Goal: Find specific page/section: Find specific page/section

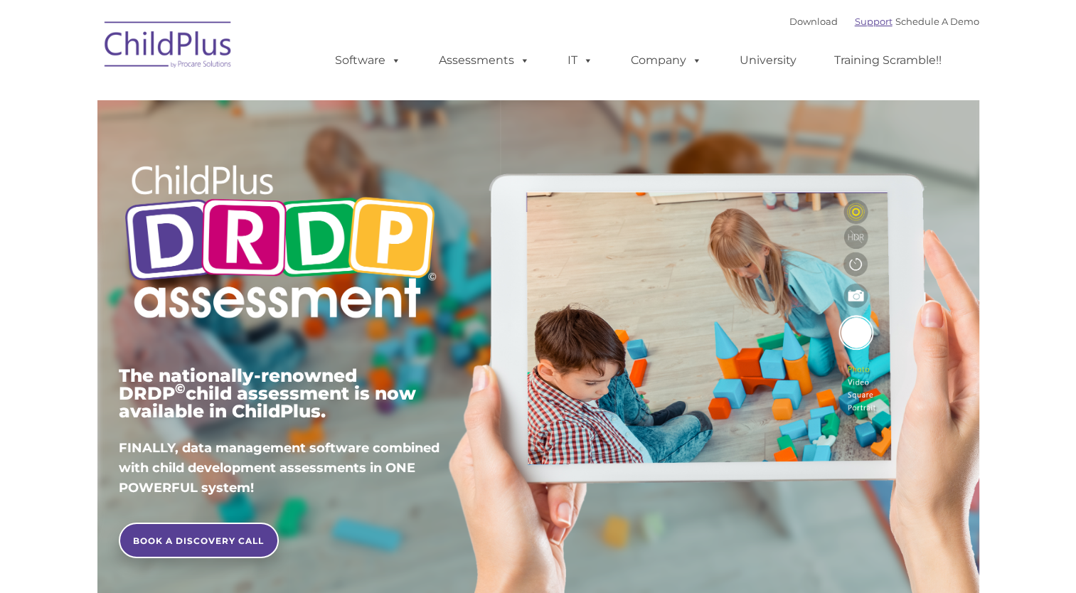
type input ""
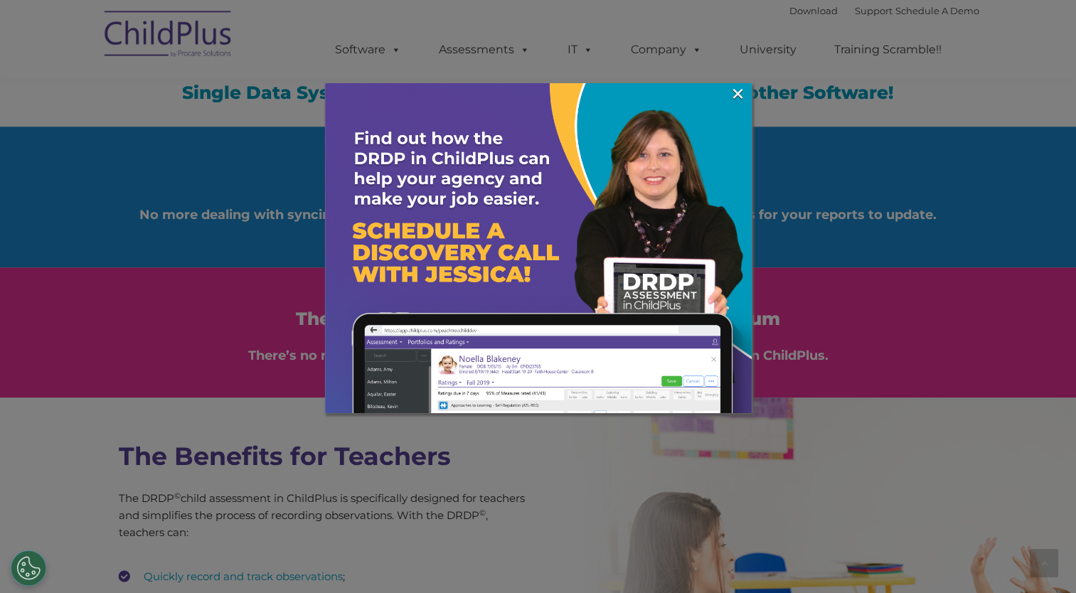
scroll to position [1907, 0]
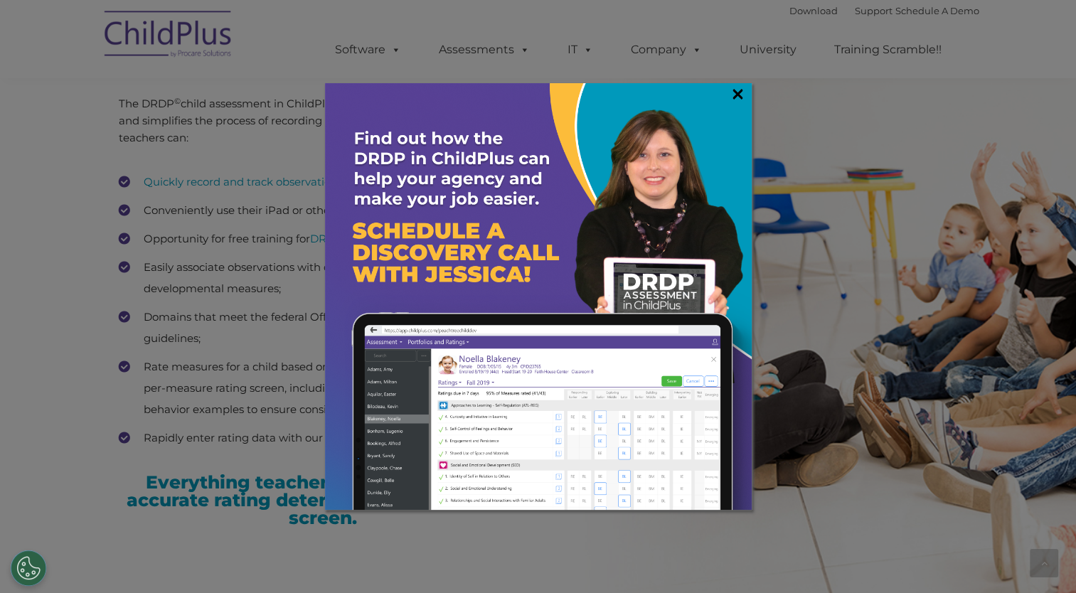
click at [730, 95] on link "×" at bounding box center [737, 94] width 16 height 14
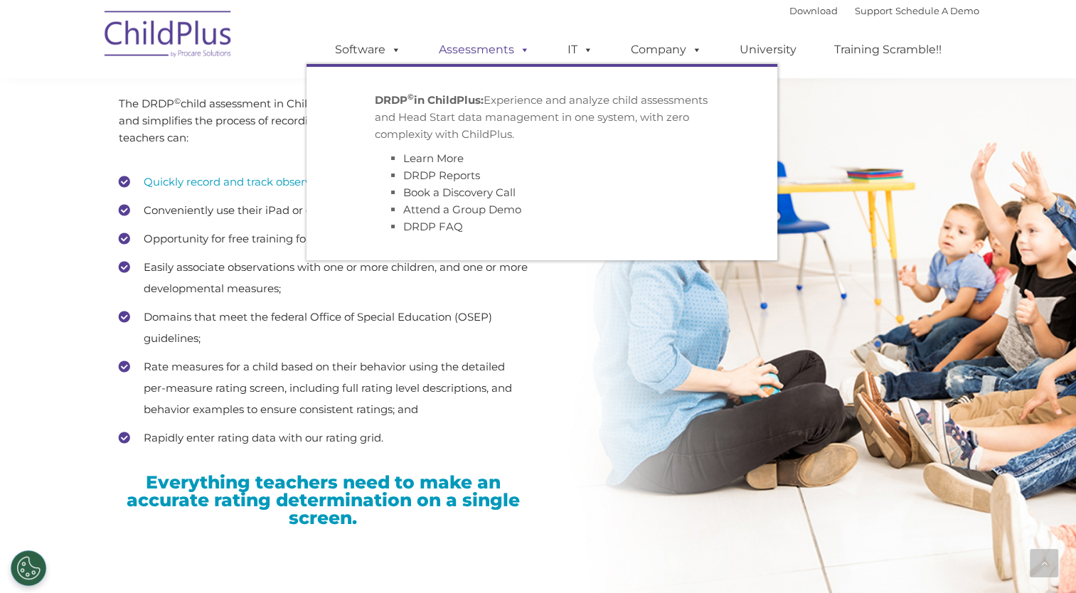
click at [491, 47] on link "Assessments" at bounding box center [483, 50] width 119 height 28
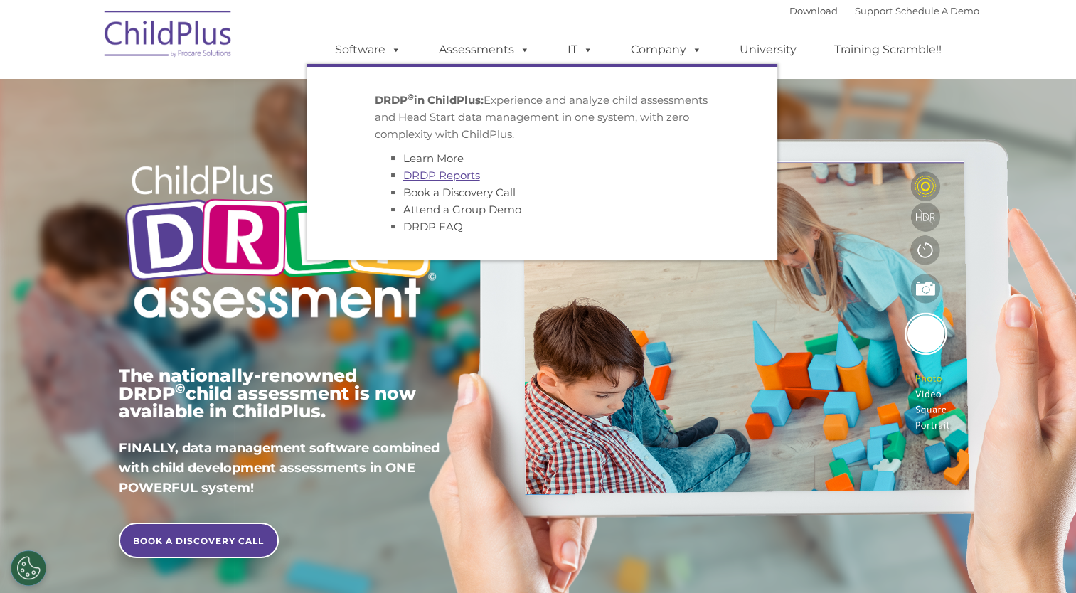
click at [446, 177] on link "DRDP Reports" at bounding box center [441, 175] width 77 height 14
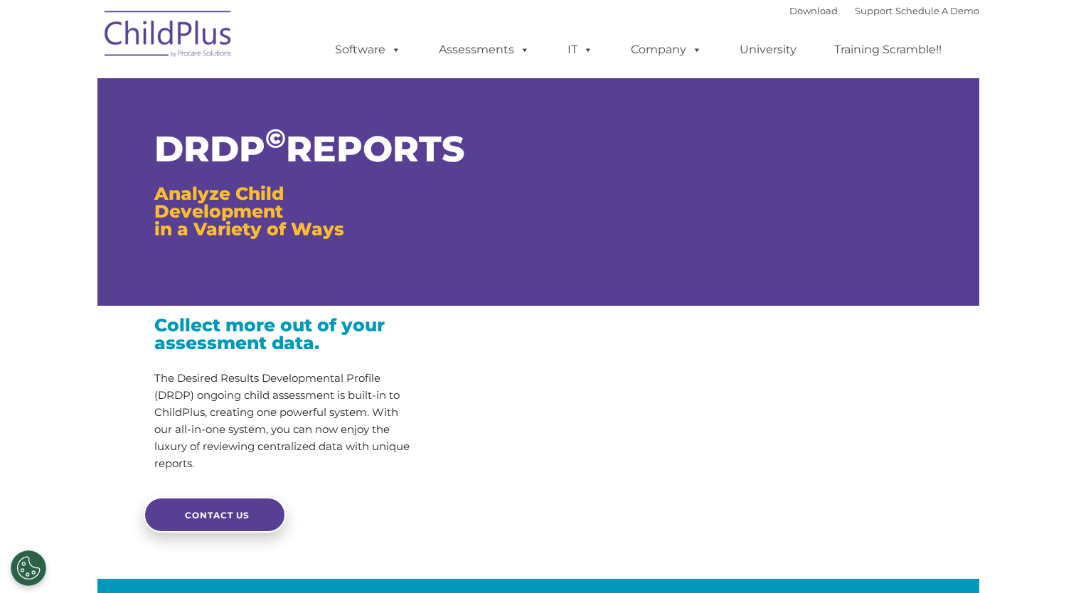
type input ""
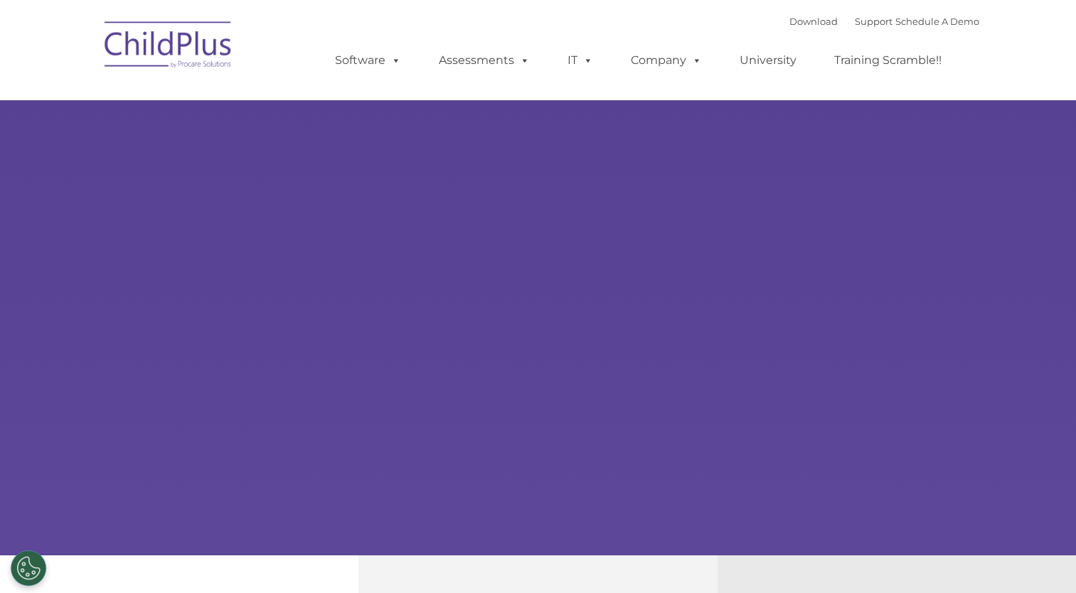
select select "MEDIUM"
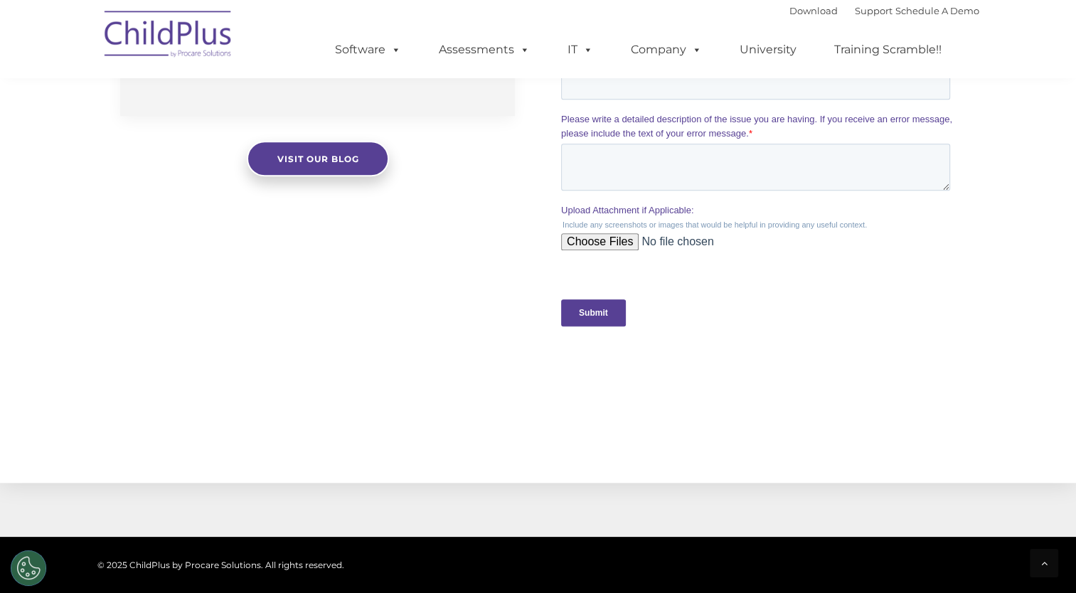
scroll to position [1521, 0]
